Goal: Information Seeking & Learning: Learn about a topic

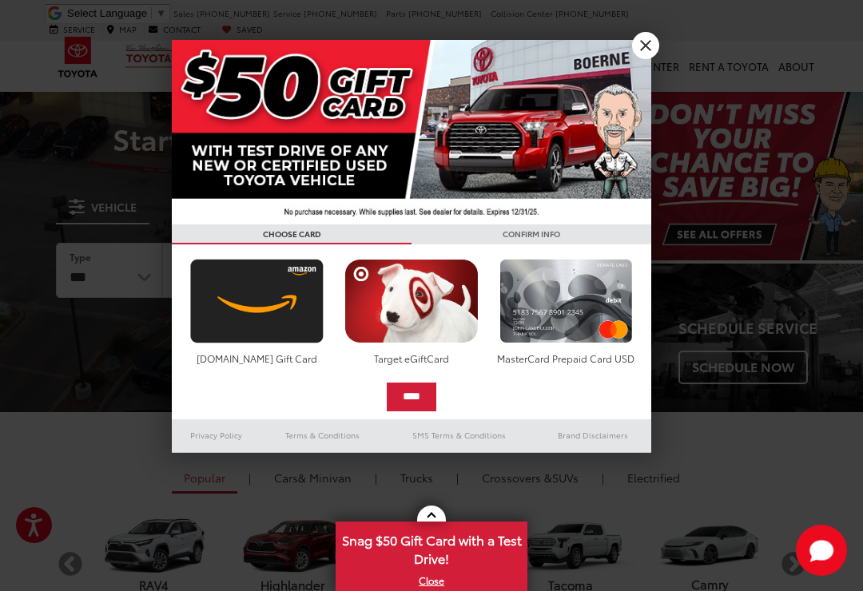
click at [655, 61] on div at bounding box center [431, 295] width 863 height 591
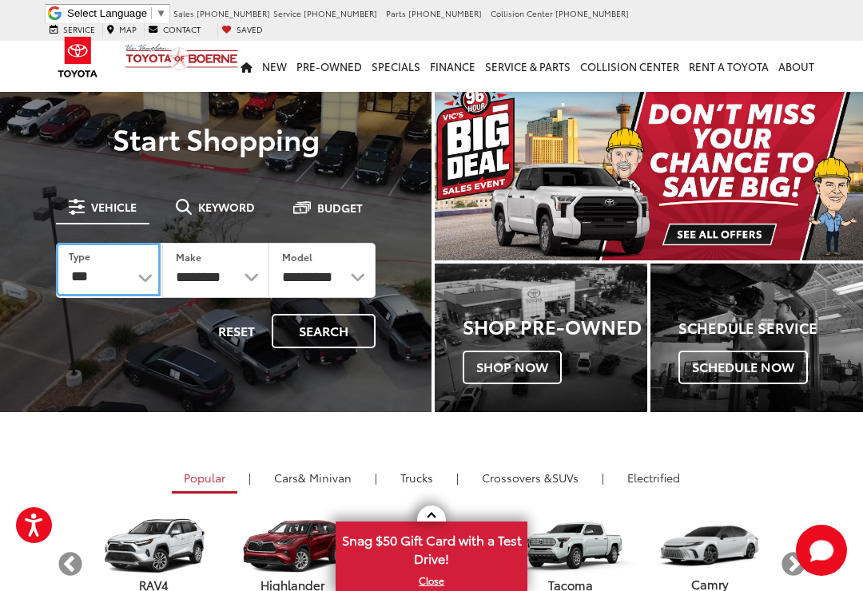
click at [145, 273] on select "*** *** **** *********" at bounding box center [108, 270] width 105 height 54
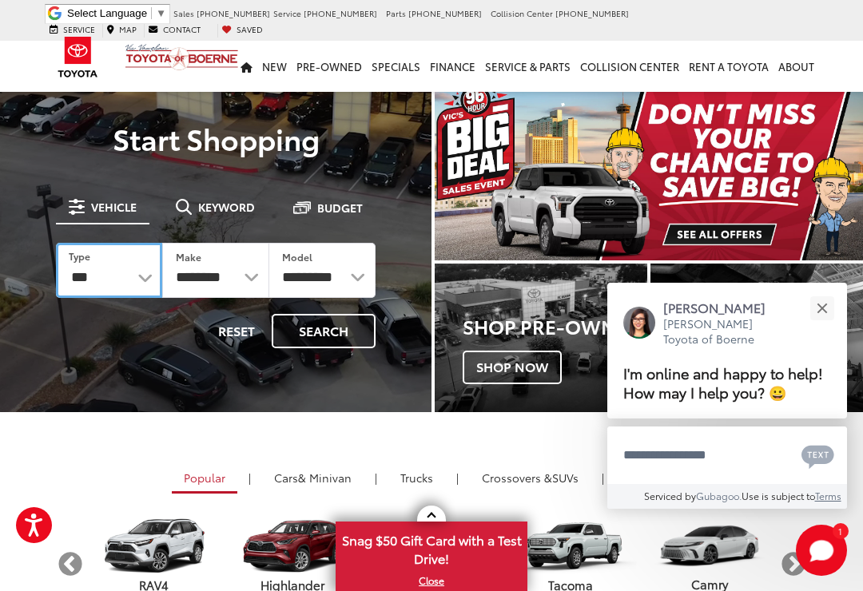
select select "******"
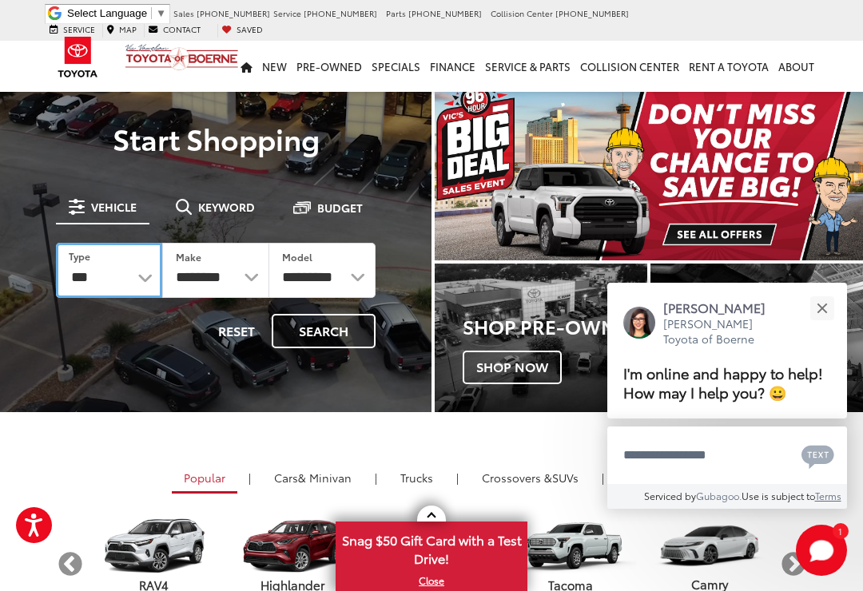
select select "******"
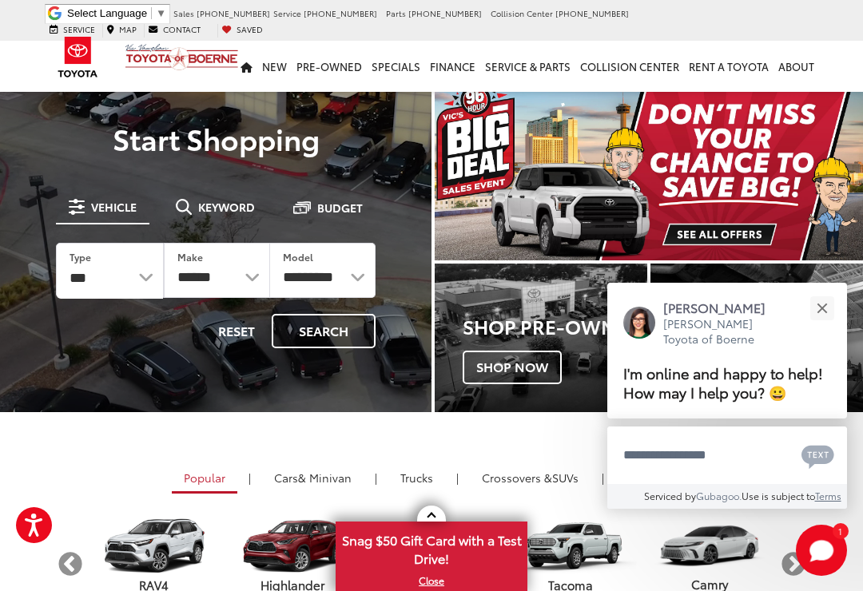
click at [828, 295] on button "Close" at bounding box center [821, 308] width 34 height 34
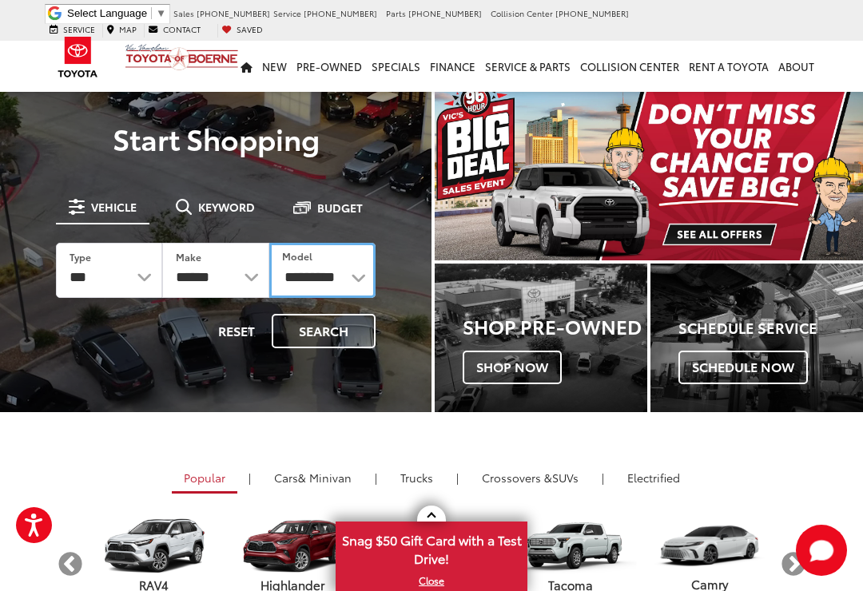
click at [336, 284] on select "**********" at bounding box center [322, 270] width 106 height 55
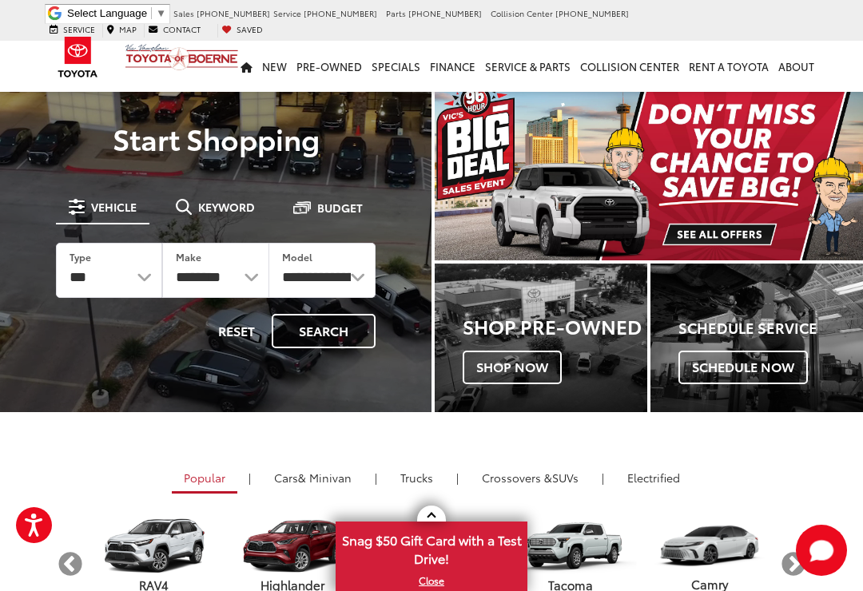
click at [311, 340] on button "Search" at bounding box center [324, 331] width 104 height 34
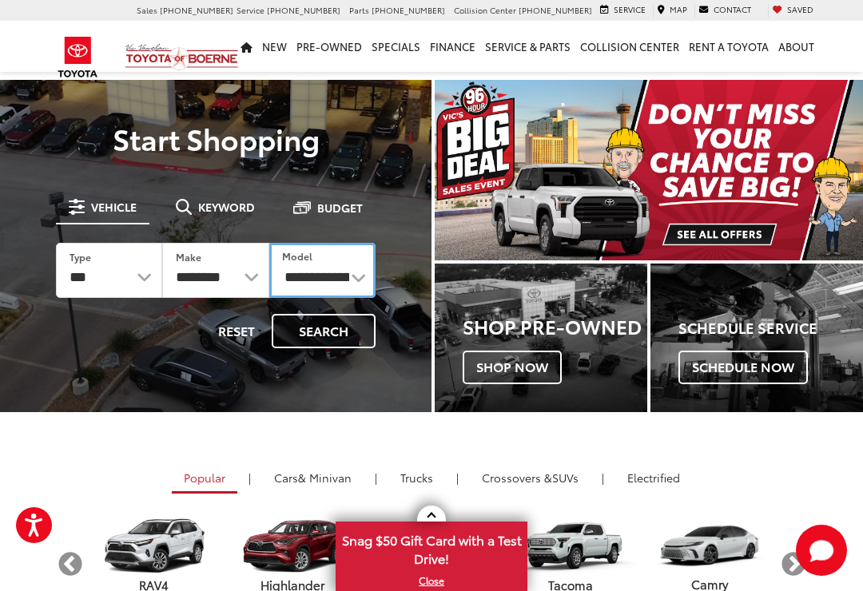
click at [347, 270] on select "**********" at bounding box center [322, 270] width 106 height 55
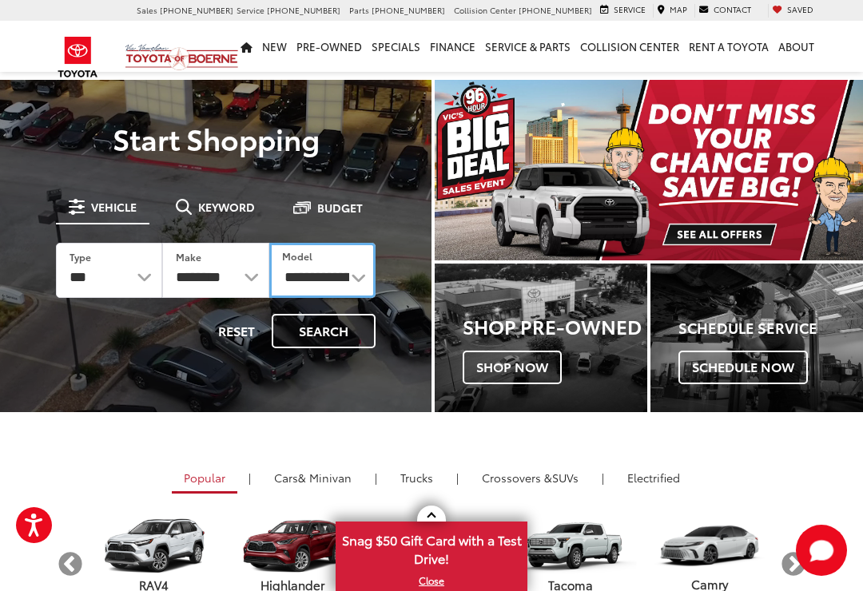
select select "****"
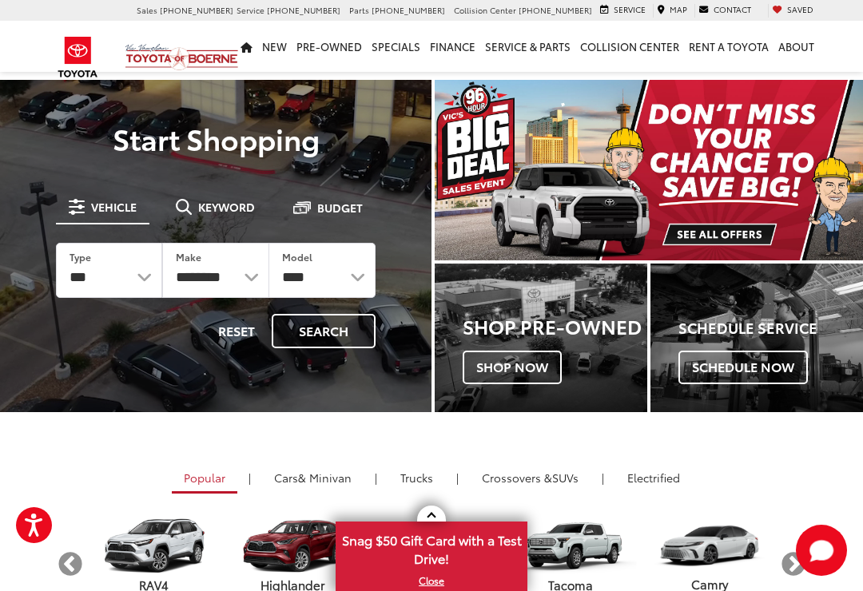
click at [343, 334] on button "Search" at bounding box center [324, 331] width 104 height 34
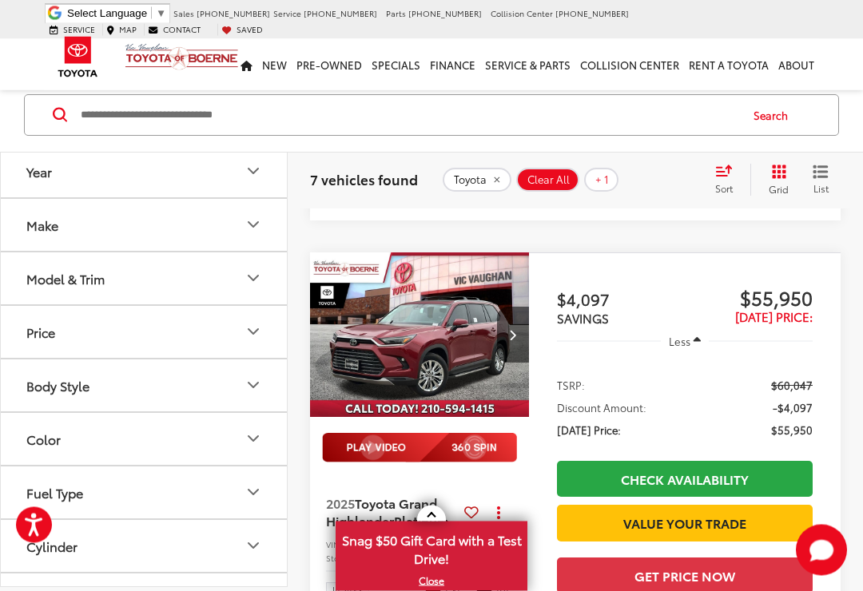
scroll to position [1133, 0]
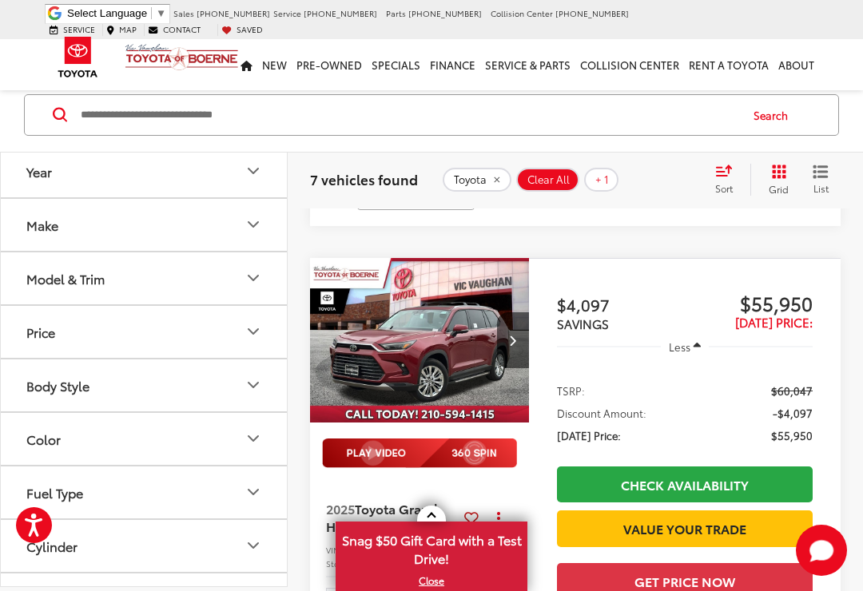
click at [470, 379] on img "2025 Toyota Grand Highlander Platinum 0" at bounding box center [419, 341] width 221 height 166
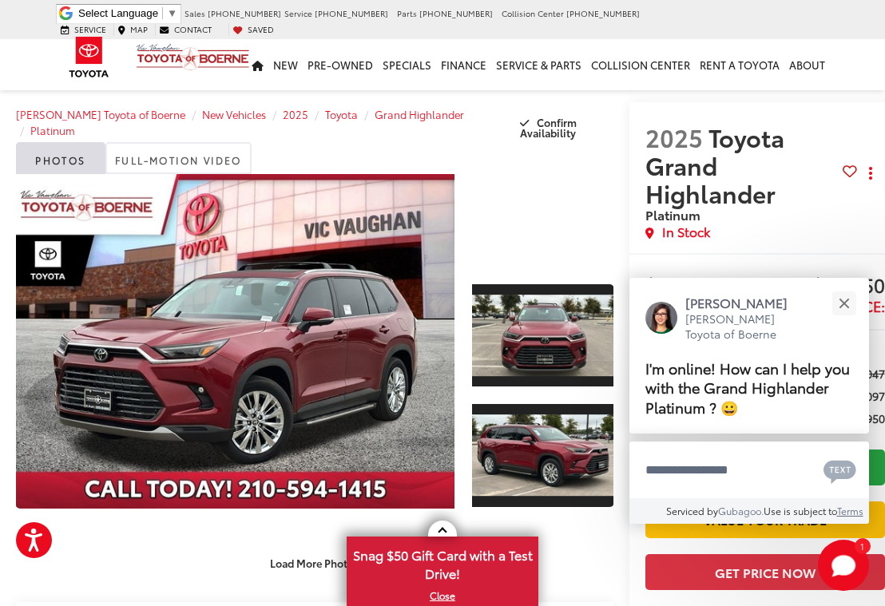
click at [854, 300] on button "Close" at bounding box center [844, 303] width 34 height 34
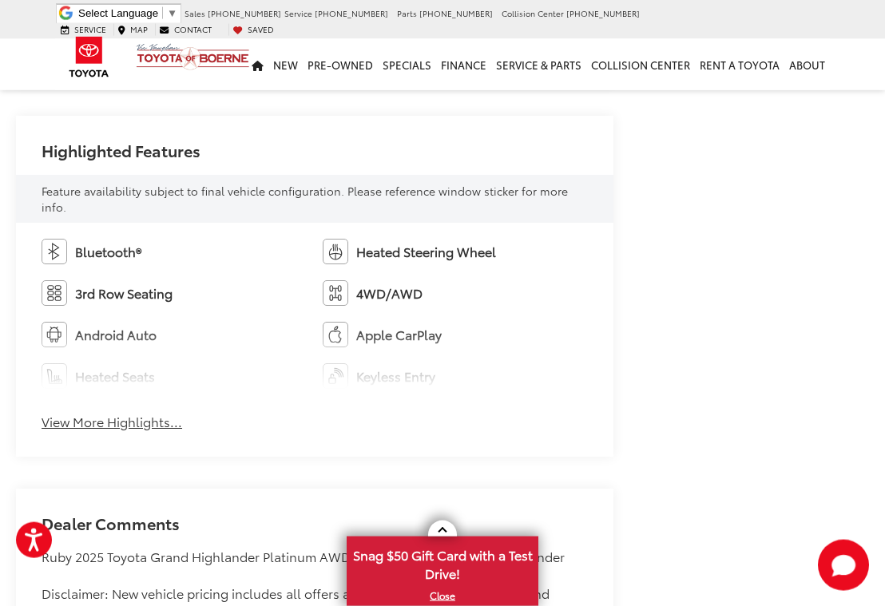
scroll to position [904, 0]
click at [162, 425] on button "View More Highlights..." at bounding box center [112, 421] width 141 height 18
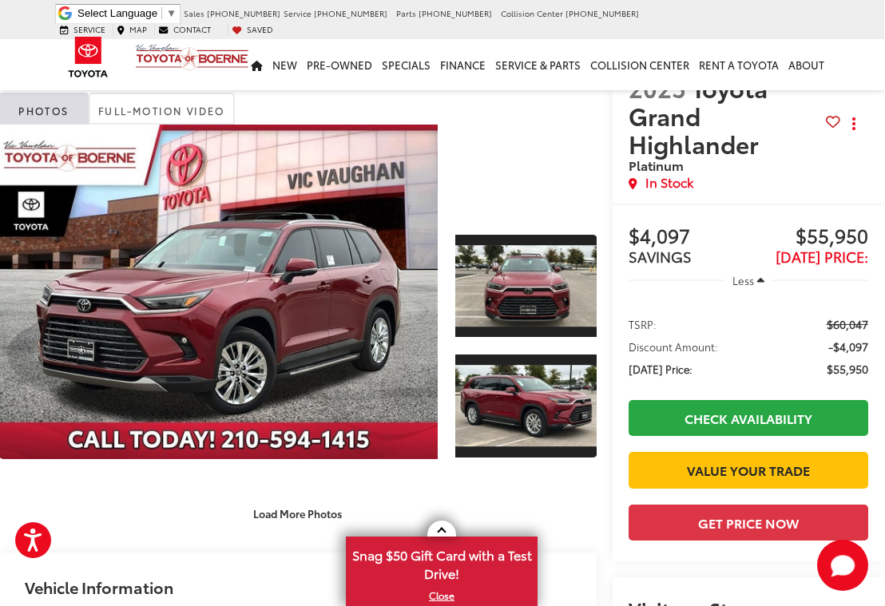
scroll to position [51, 15]
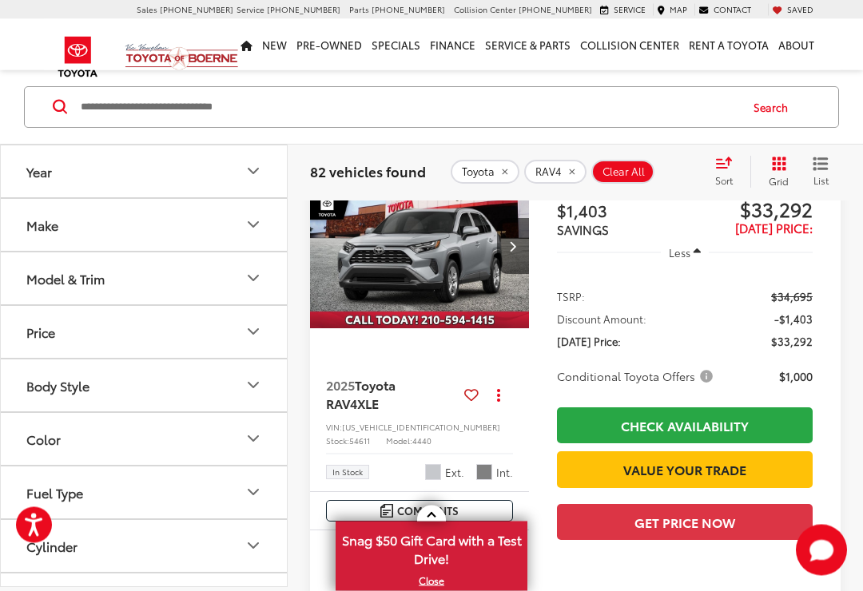
scroll to position [2940, 0]
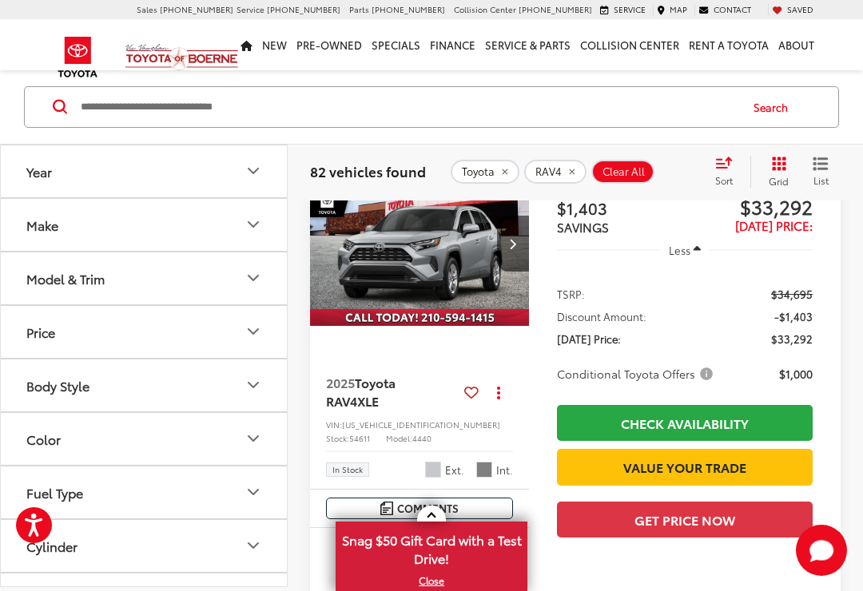
click at [486, 319] on img "2025 Toyota RAV4 XLE 0" at bounding box center [419, 244] width 221 height 166
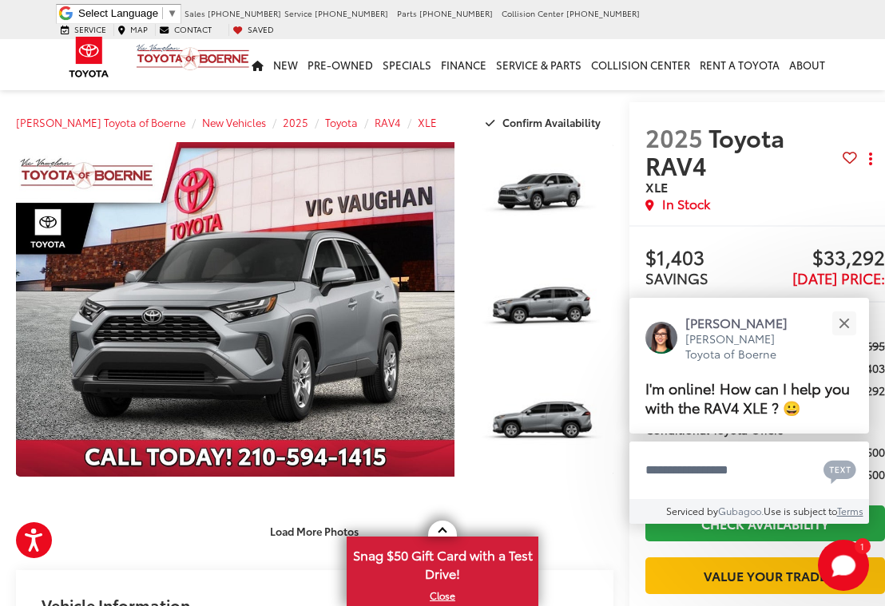
click at [846, 332] on button "Close" at bounding box center [844, 323] width 34 height 34
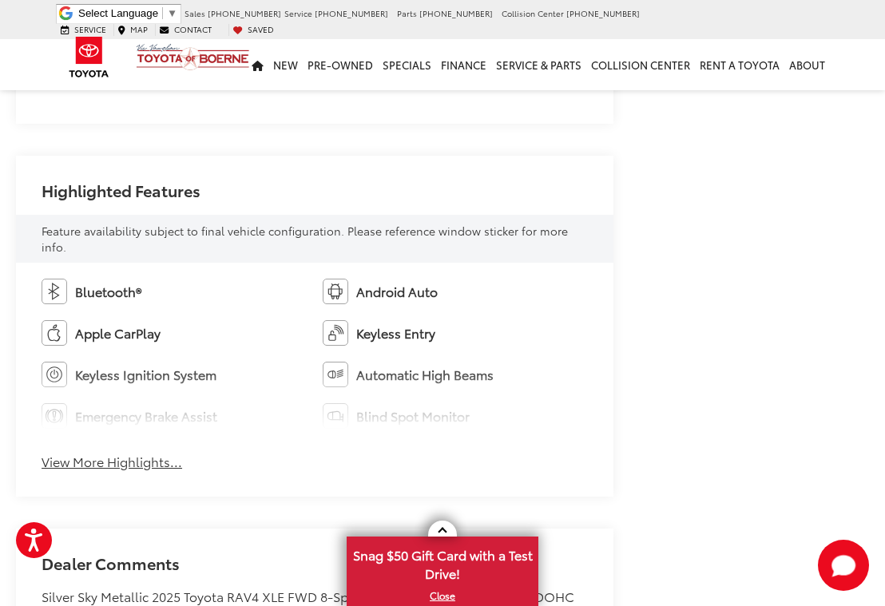
scroll to position [832, 0]
click at [148, 467] on button "View More Highlights..." at bounding box center [112, 461] width 141 height 18
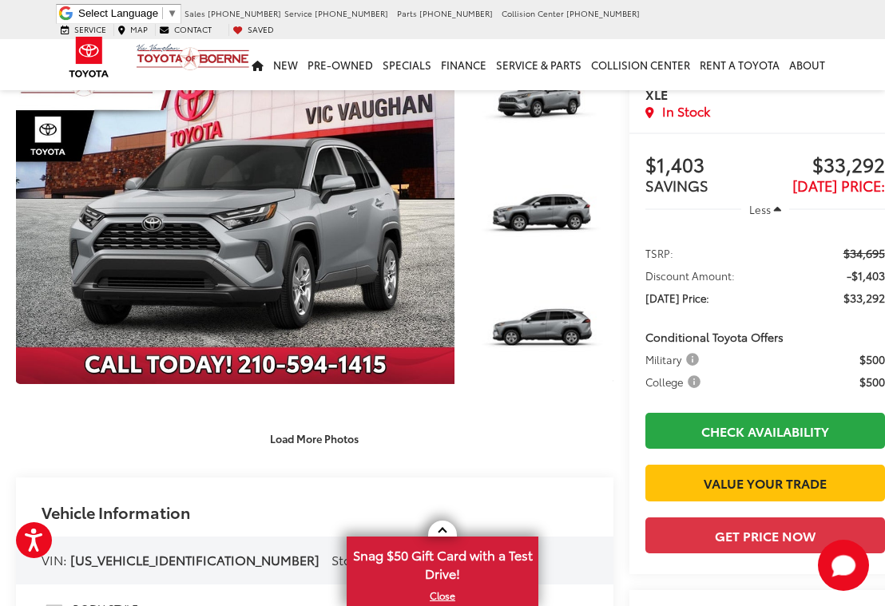
scroll to position [95, 0]
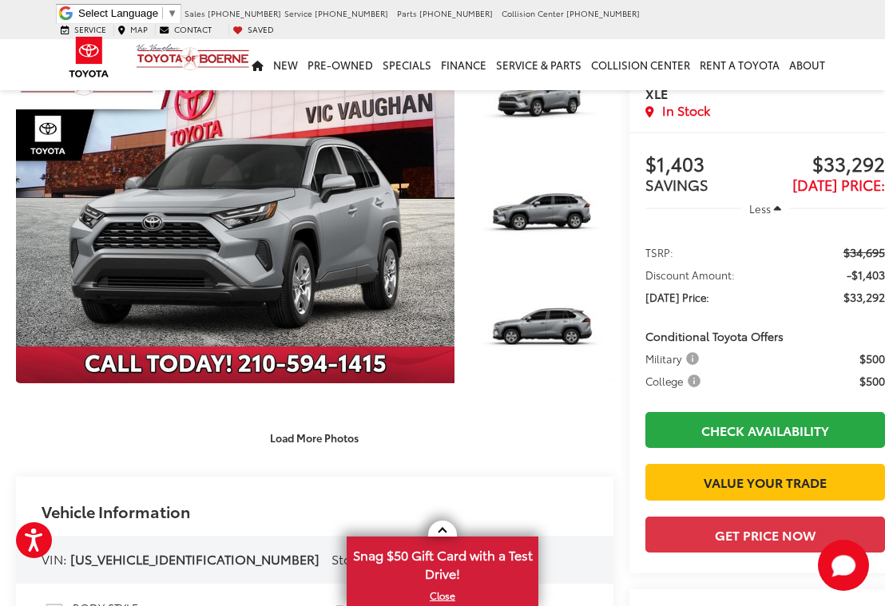
click at [336, 443] on button "Load More Photos" at bounding box center [314, 438] width 111 height 28
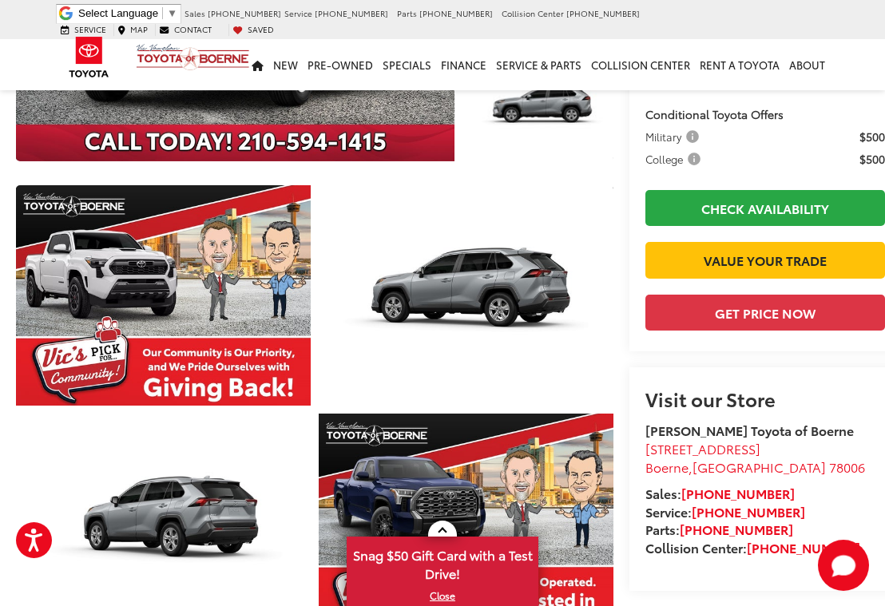
scroll to position [311, 0]
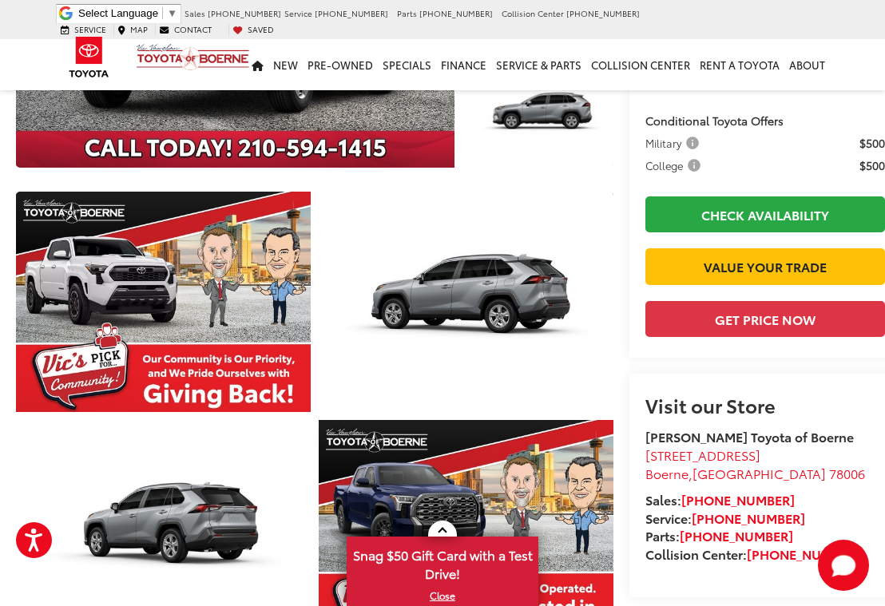
click at [486, 342] on link "Expand Photo 5" at bounding box center [466, 302] width 295 height 221
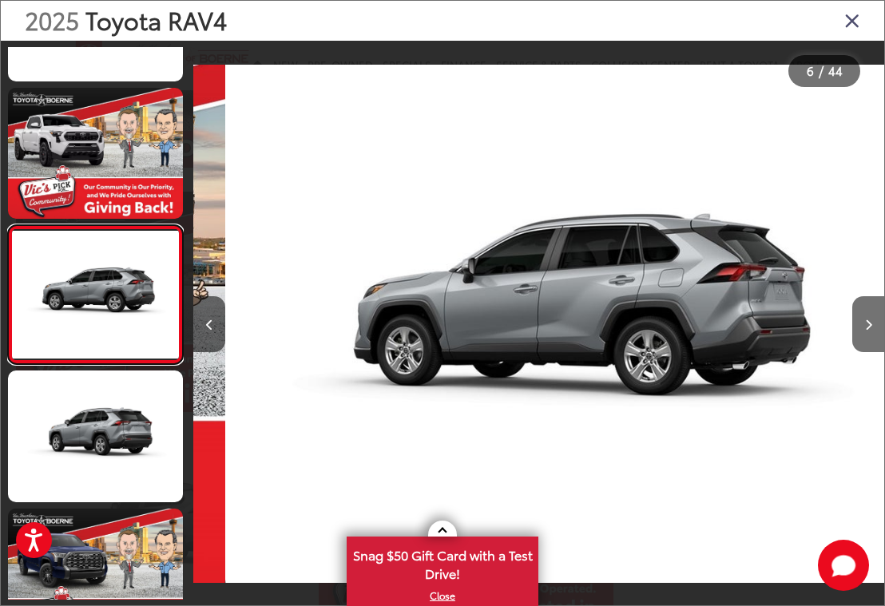
scroll to position [0, 3454]
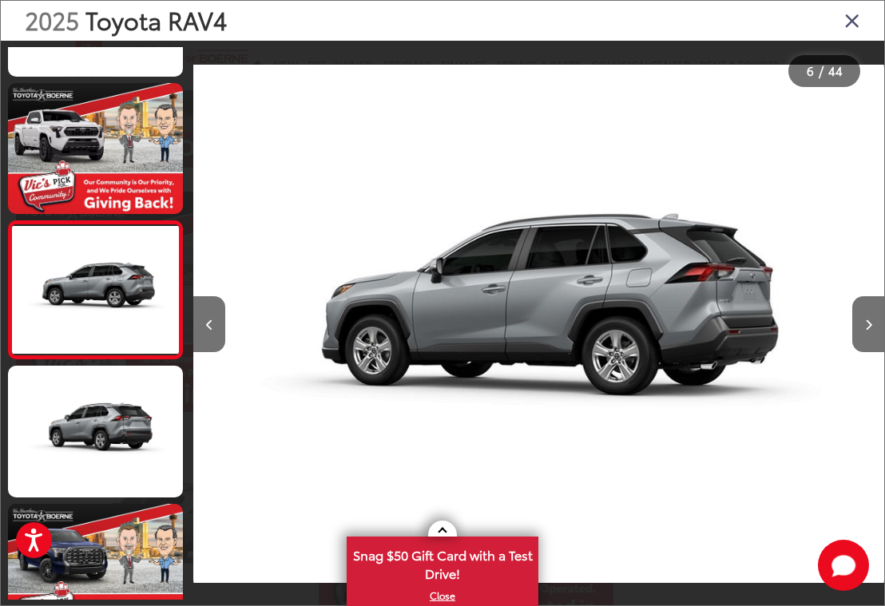
click at [862, 336] on button "Next image" at bounding box center [868, 324] width 32 height 56
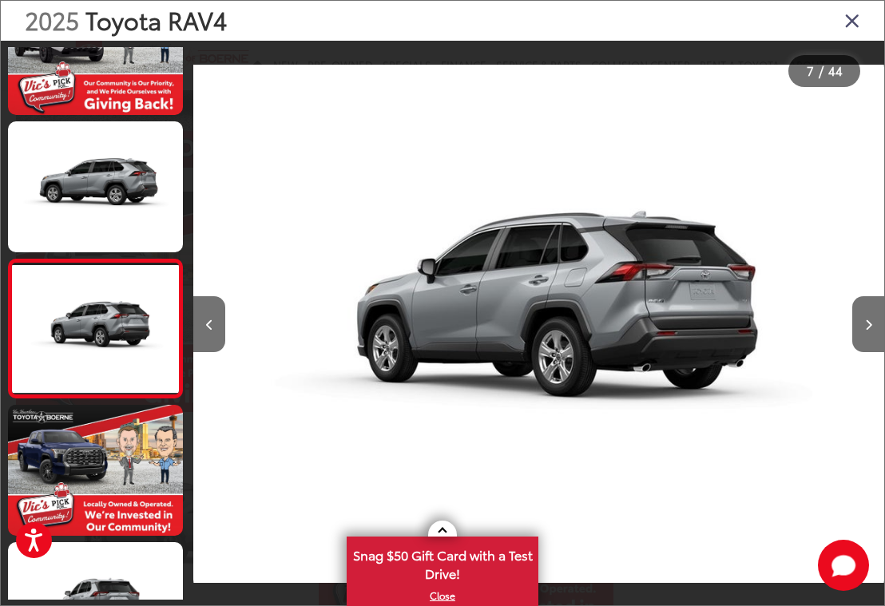
scroll to position [653, 0]
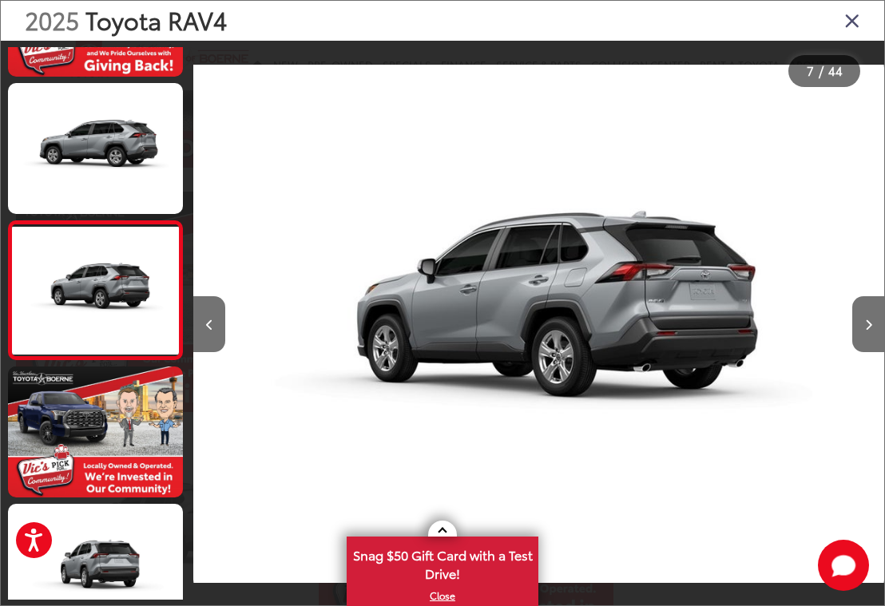
click at [862, 330] on button "Next image" at bounding box center [868, 324] width 32 height 56
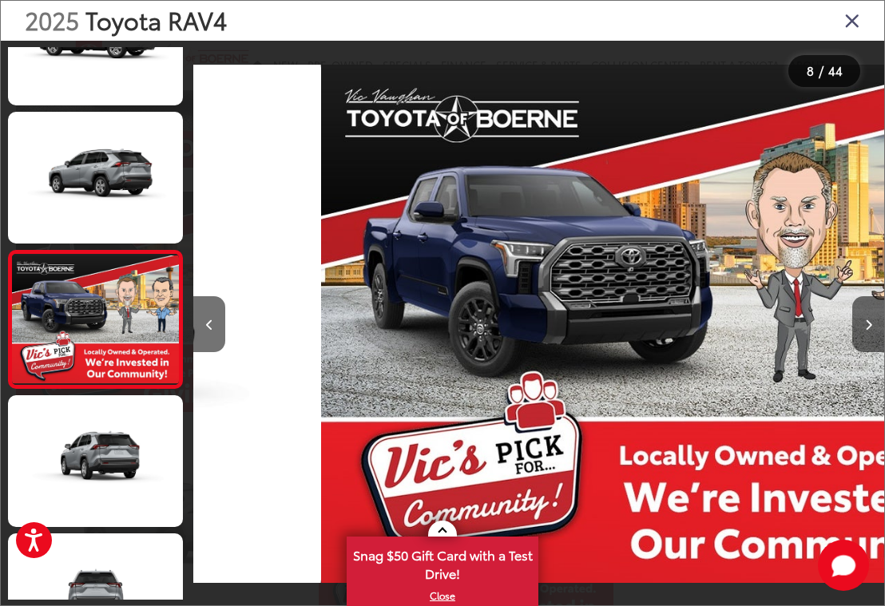
scroll to position [0, 4836]
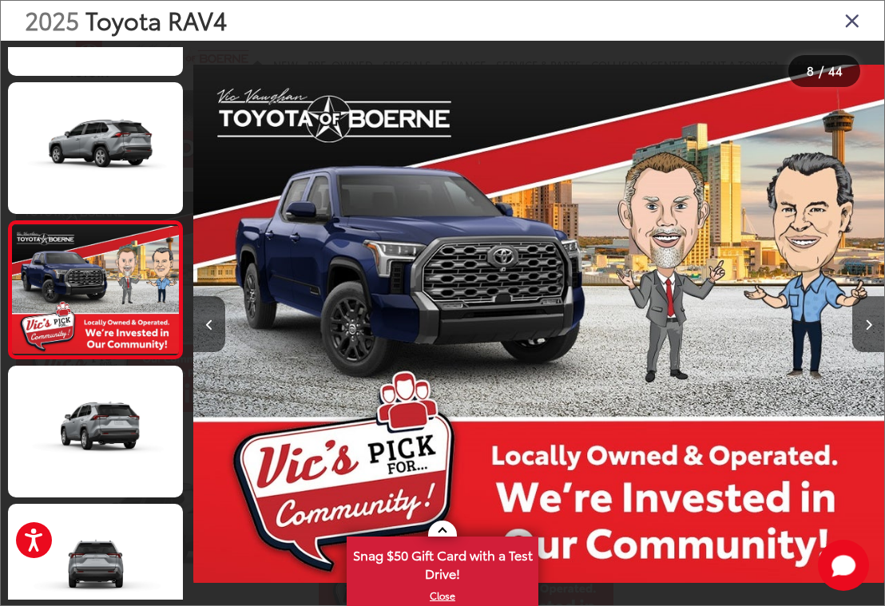
click at [862, 332] on button "Next image" at bounding box center [868, 324] width 32 height 56
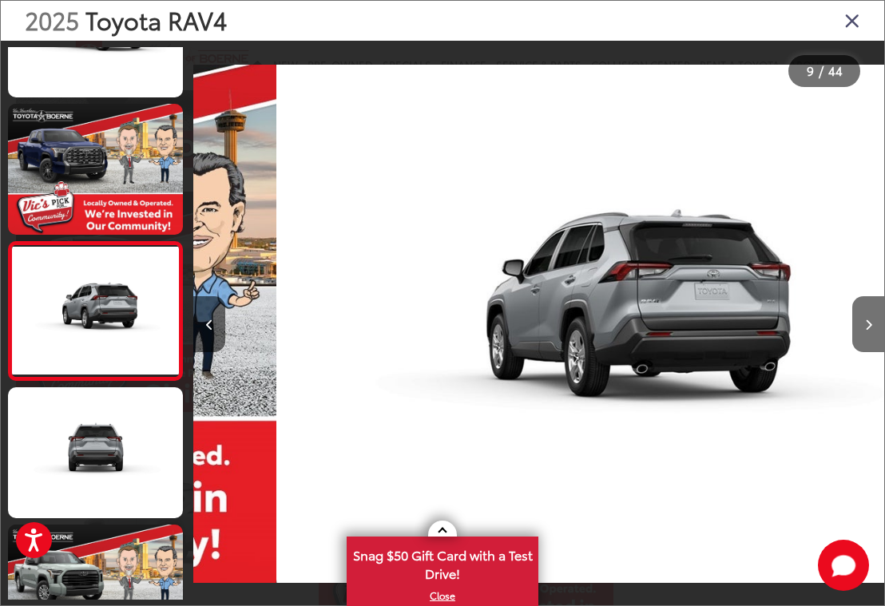
scroll to position [0, 5527]
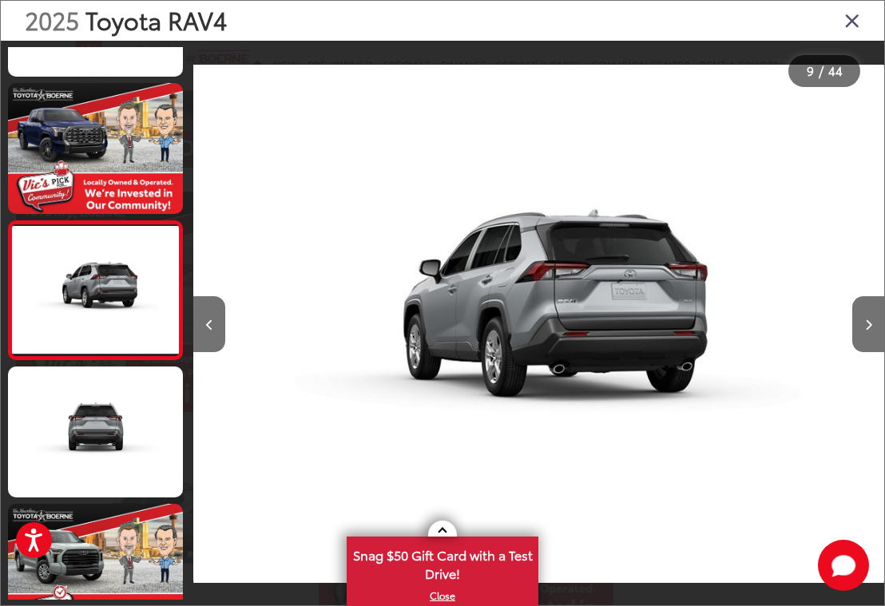
click at [862, 330] on button "Next image" at bounding box center [868, 324] width 32 height 56
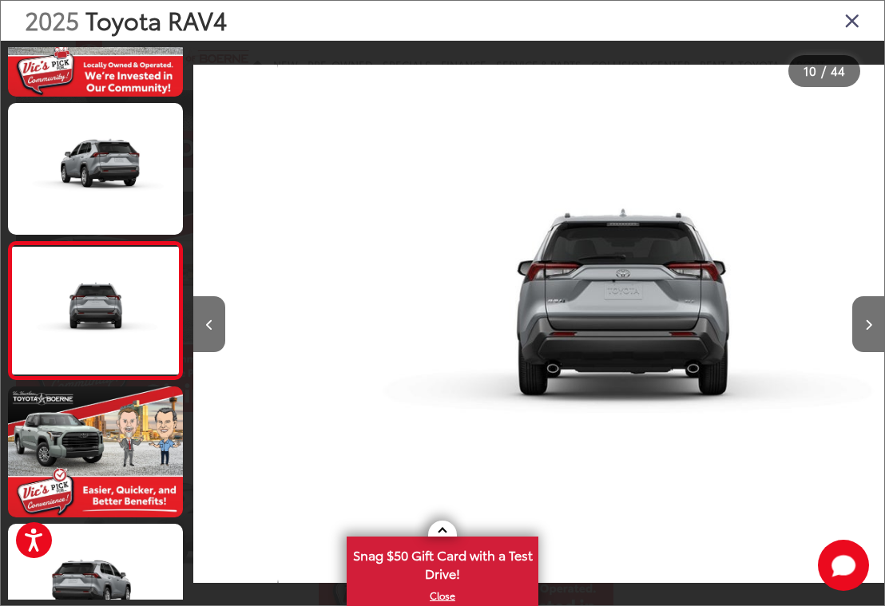
scroll to position [0, 6217]
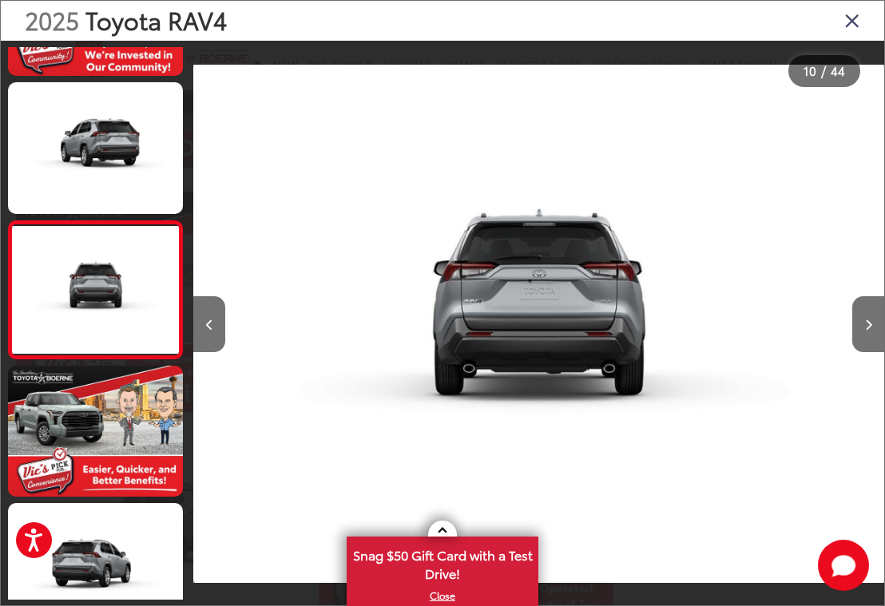
click at [862, 328] on button "Next image" at bounding box center [868, 324] width 32 height 56
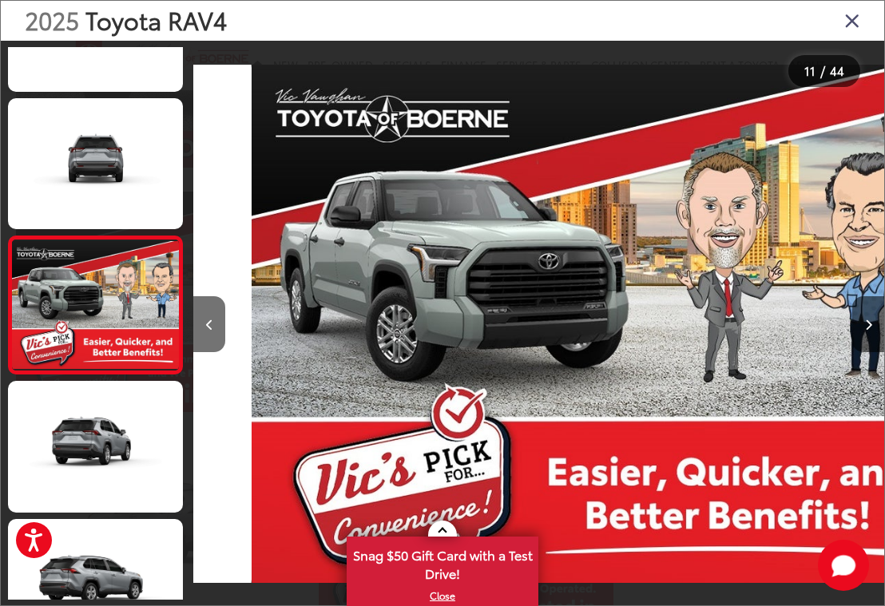
scroll to position [0, 6908]
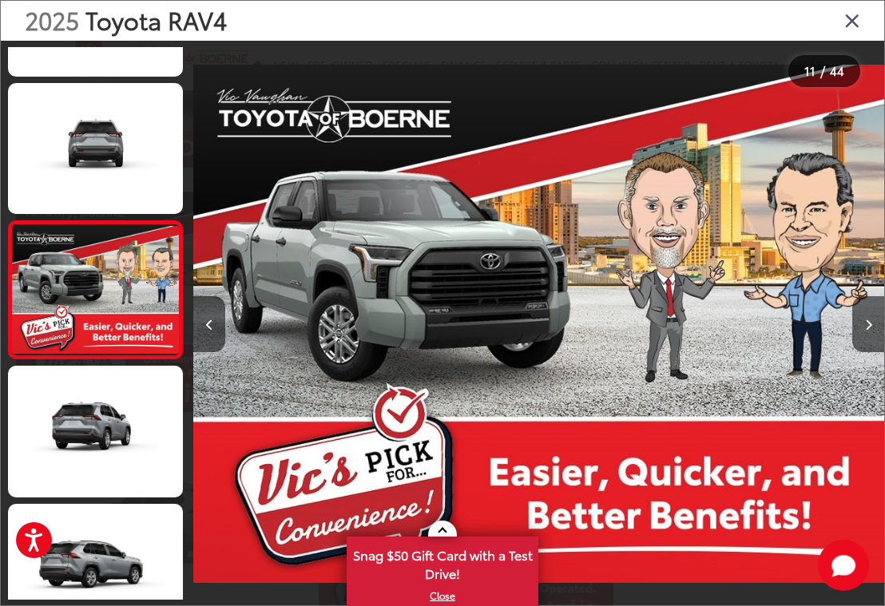
click at [862, 328] on button "Next image" at bounding box center [868, 324] width 32 height 56
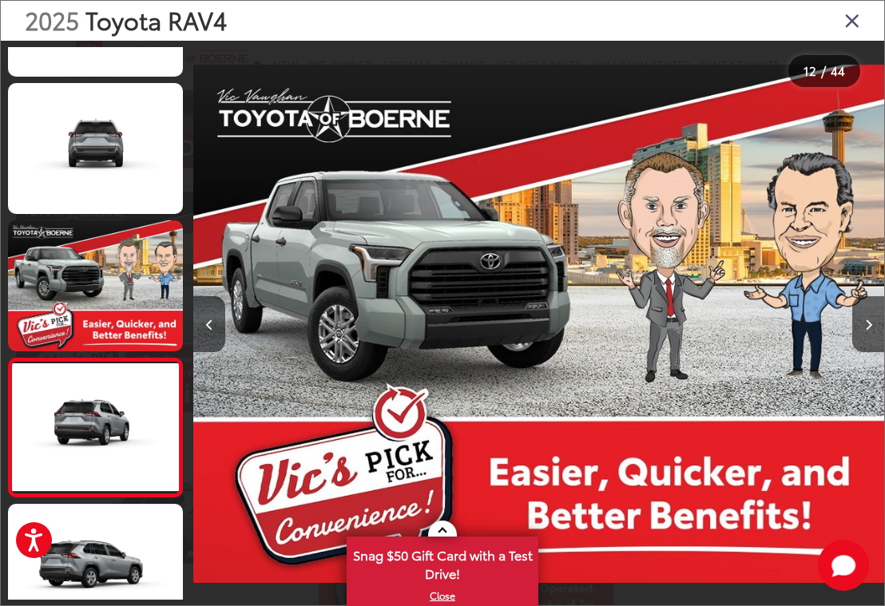
scroll to position [0, 0]
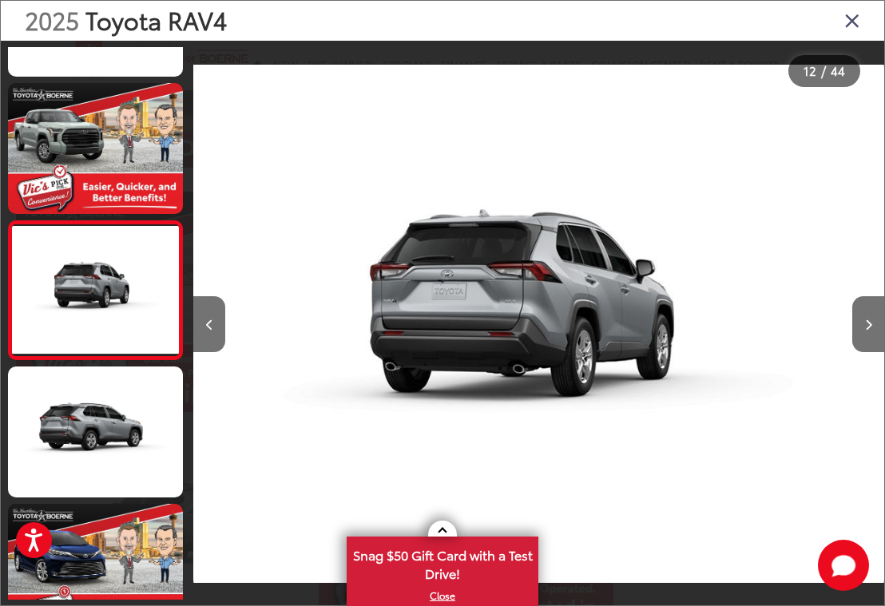
click at [862, 331] on button "Next image" at bounding box center [868, 324] width 32 height 56
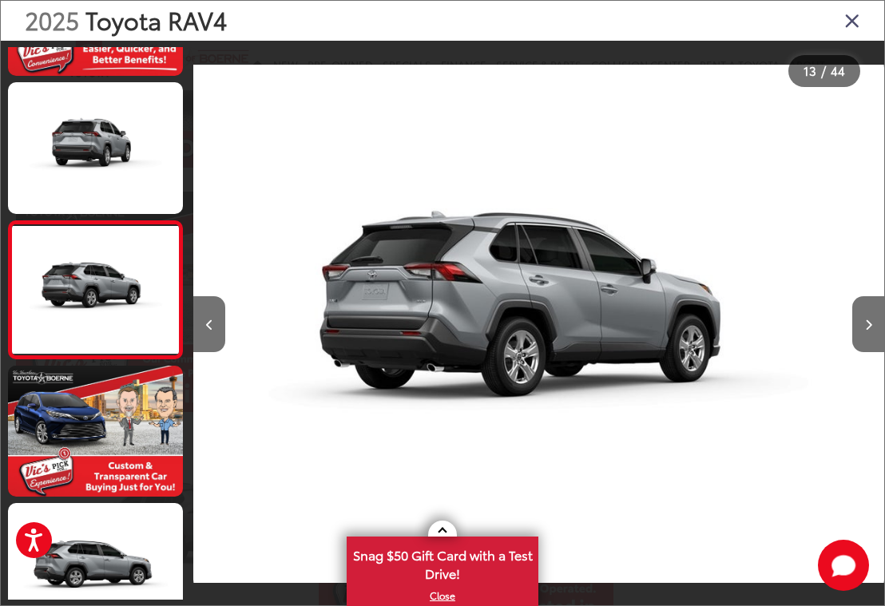
click at [862, 325] on button "Next image" at bounding box center [868, 324] width 32 height 56
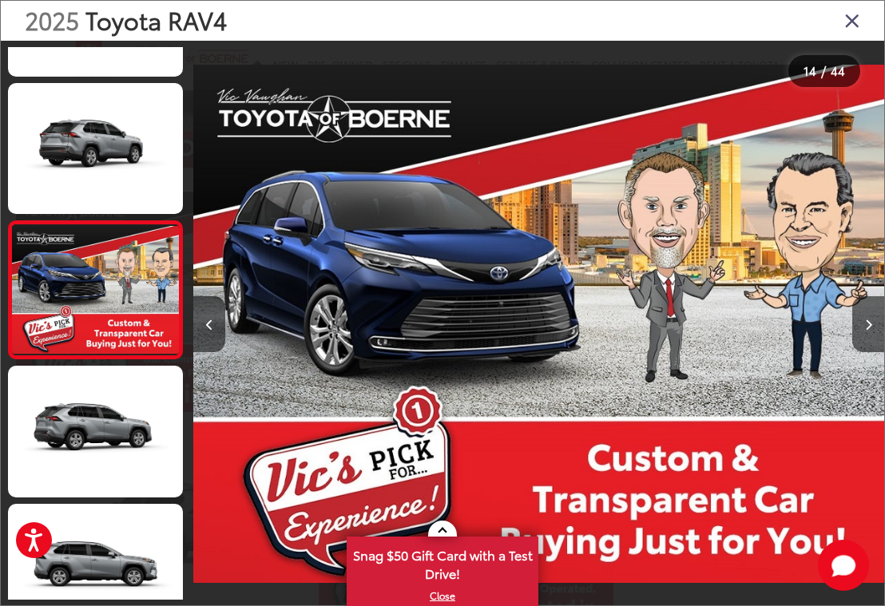
click at [862, 332] on button "Next image" at bounding box center [868, 324] width 32 height 56
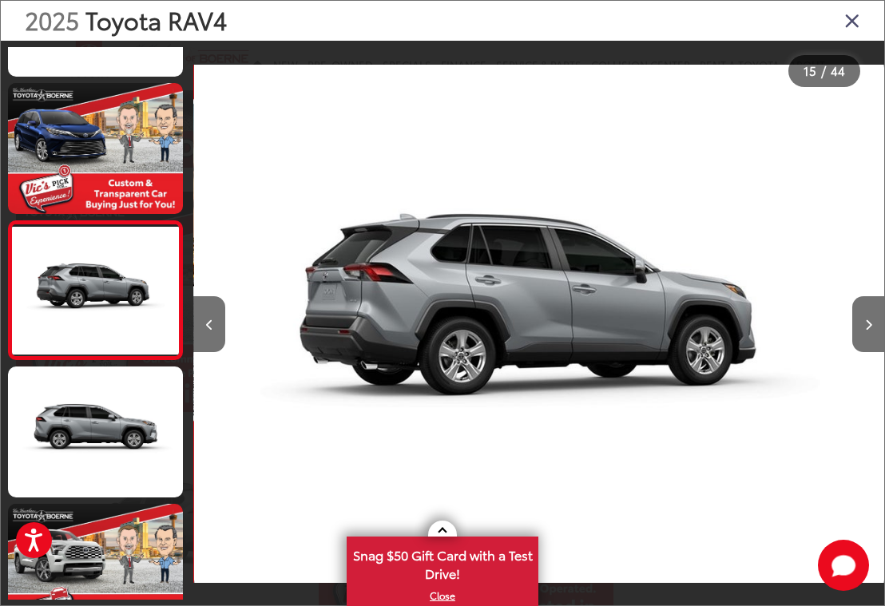
click at [862, 334] on button "Next image" at bounding box center [868, 324] width 32 height 56
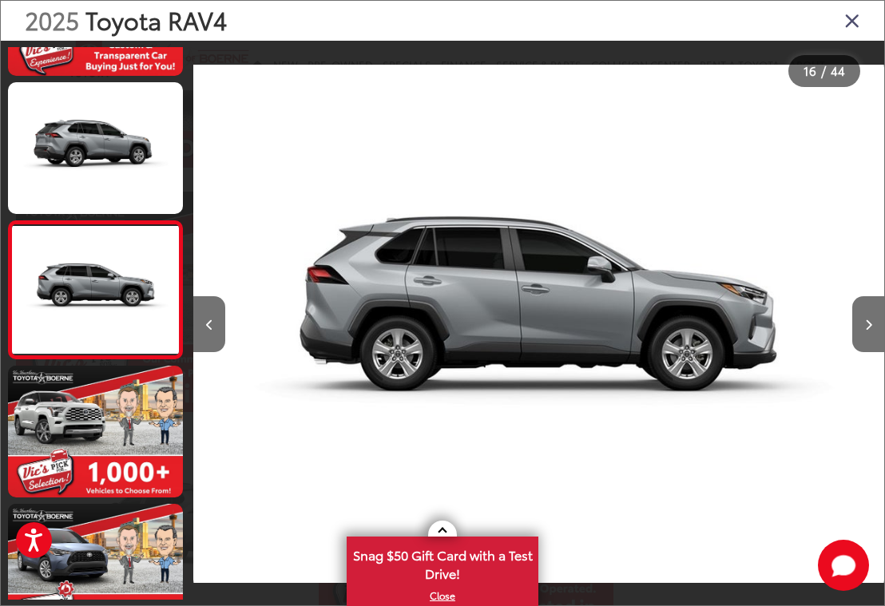
click at [862, 339] on button "Next image" at bounding box center [868, 324] width 32 height 56
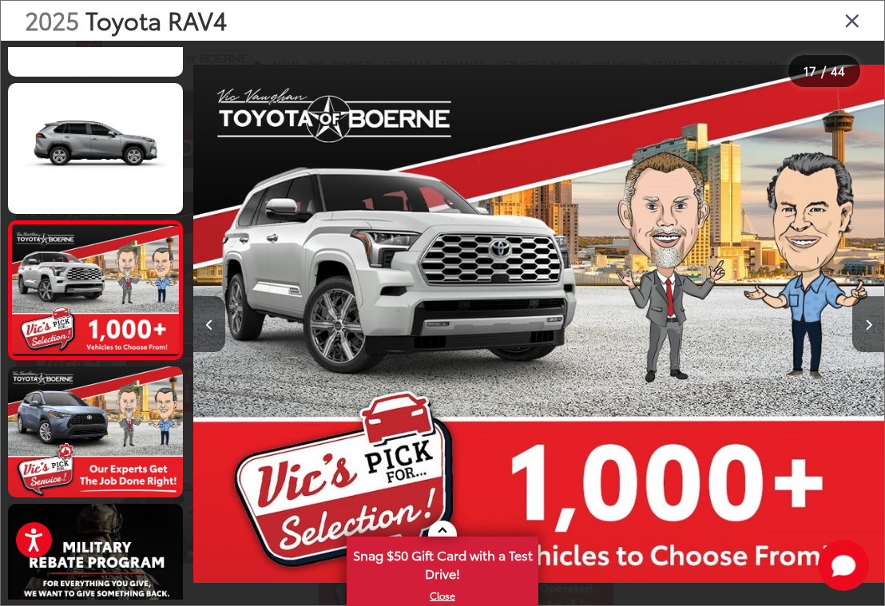
click at [862, 340] on button "Next image" at bounding box center [868, 324] width 32 height 56
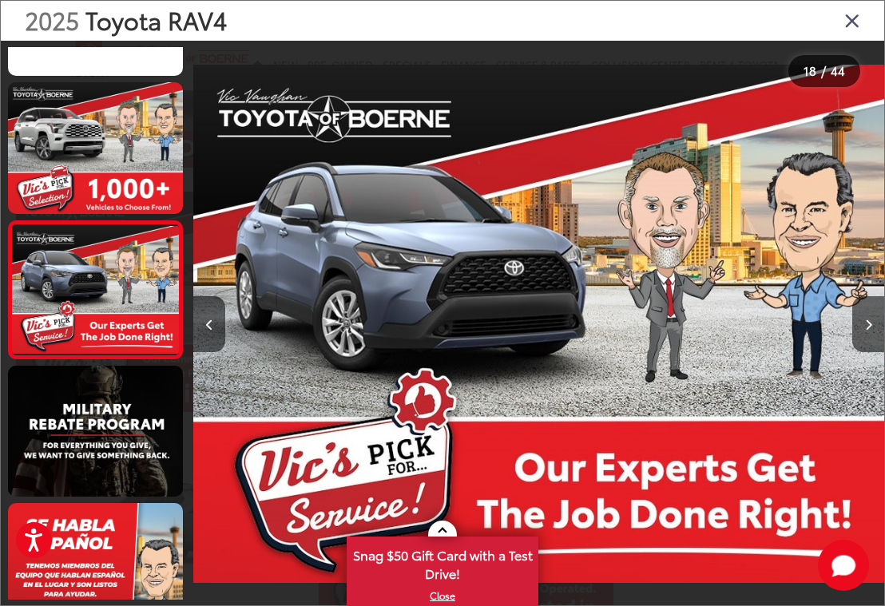
click at [862, 338] on button "Next image" at bounding box center [868, 324] width 32 height 56
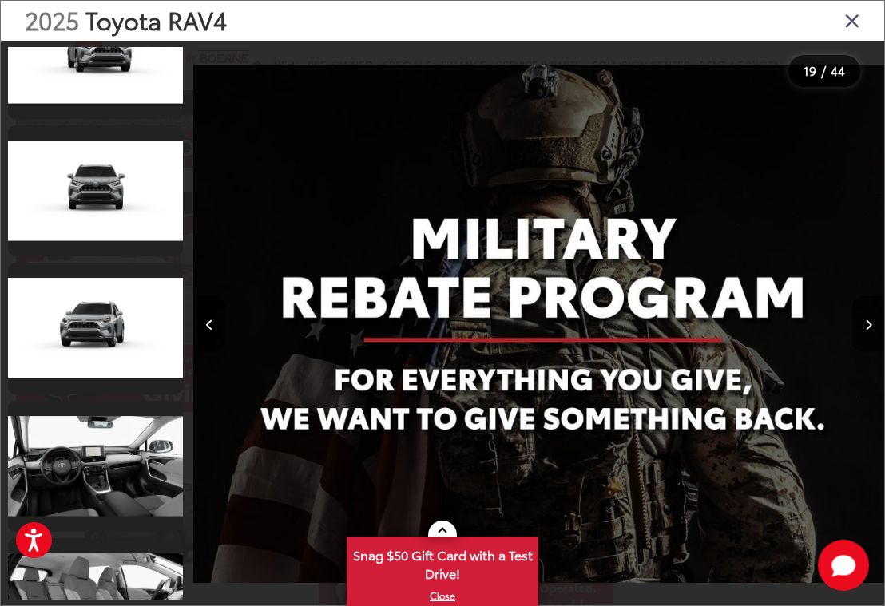
click at [109, 478] on link at bounding box center [95, 466] width 175 height 131
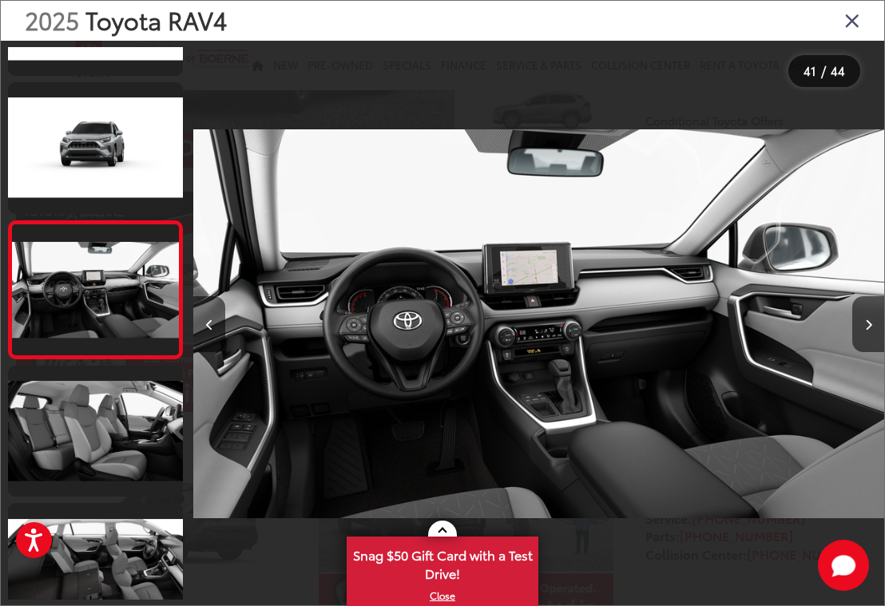
click at [862, 336] on button "Next image" at bounding box center [868, 324] width 32 height 56
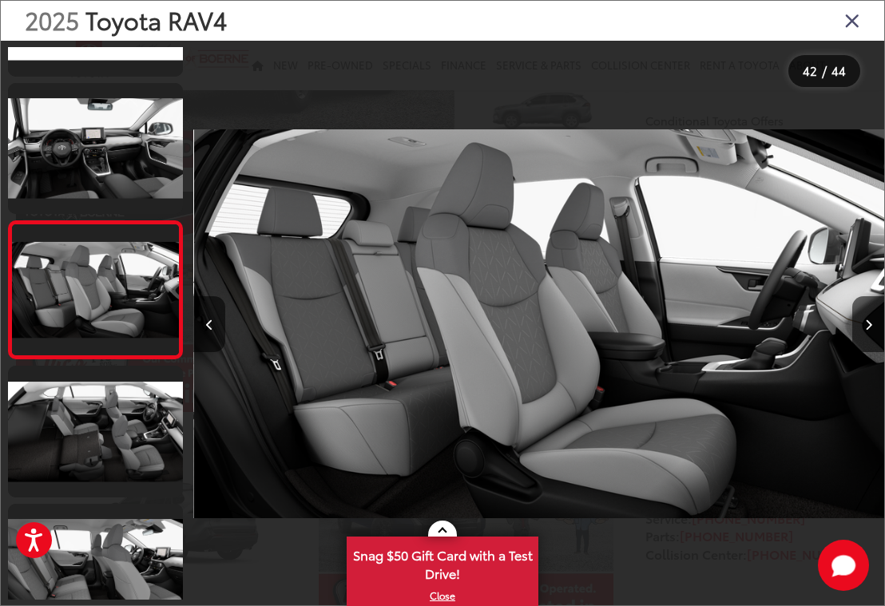
click at [862, 331] on icon "Next image" at bounding box center [868, 325] width 7 height 11
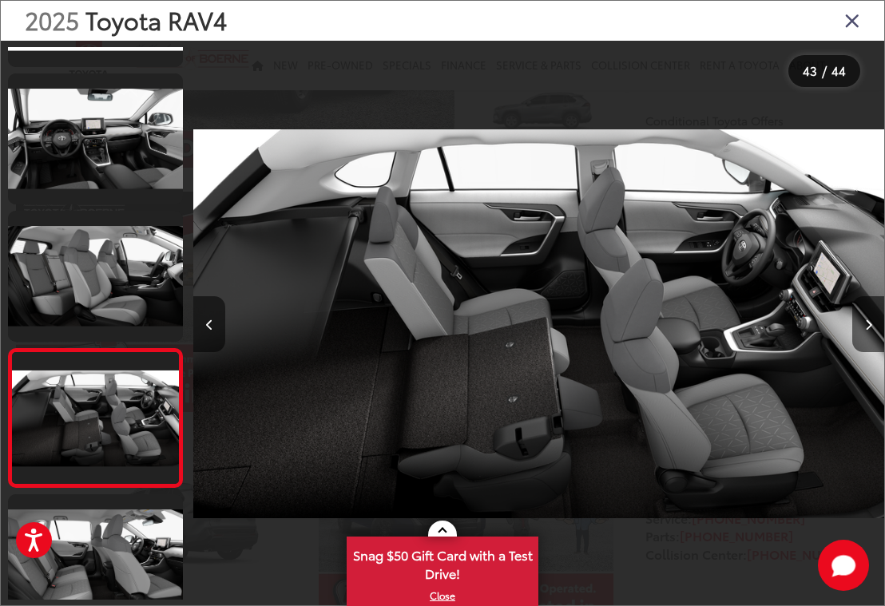
click at [862, 345] on button "Next image" at bounding box center [868, 324] width 32 height 56
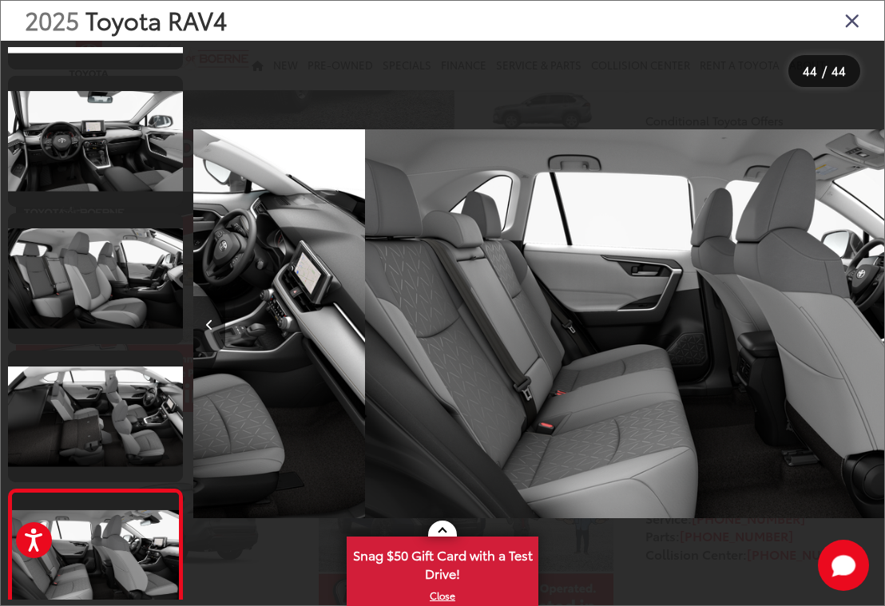
scroll to position [0, 29706]
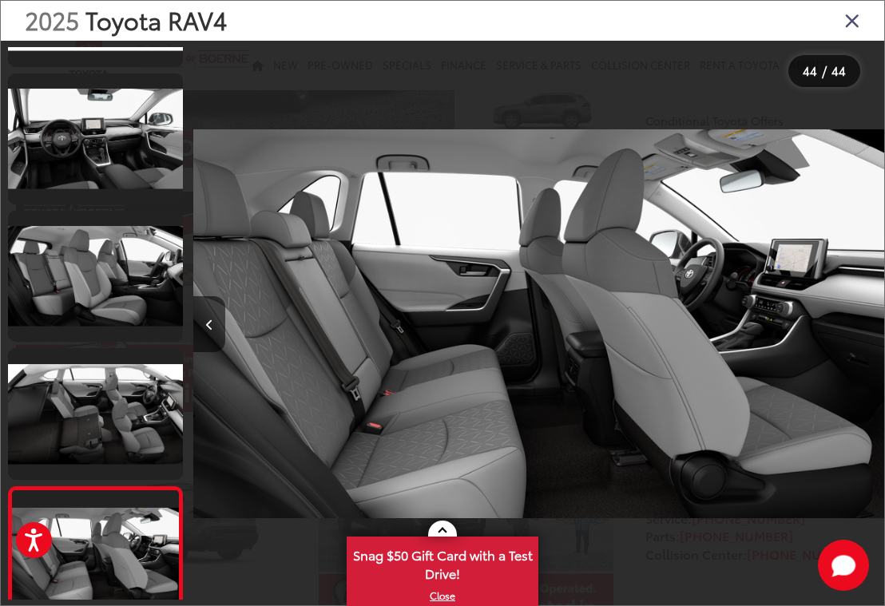
click at [850, 26] on icon "Close gallery" at bounding box center [852, 20] width 16 height 21
